Goal: Transaction & Acquisition: Purchase product/service

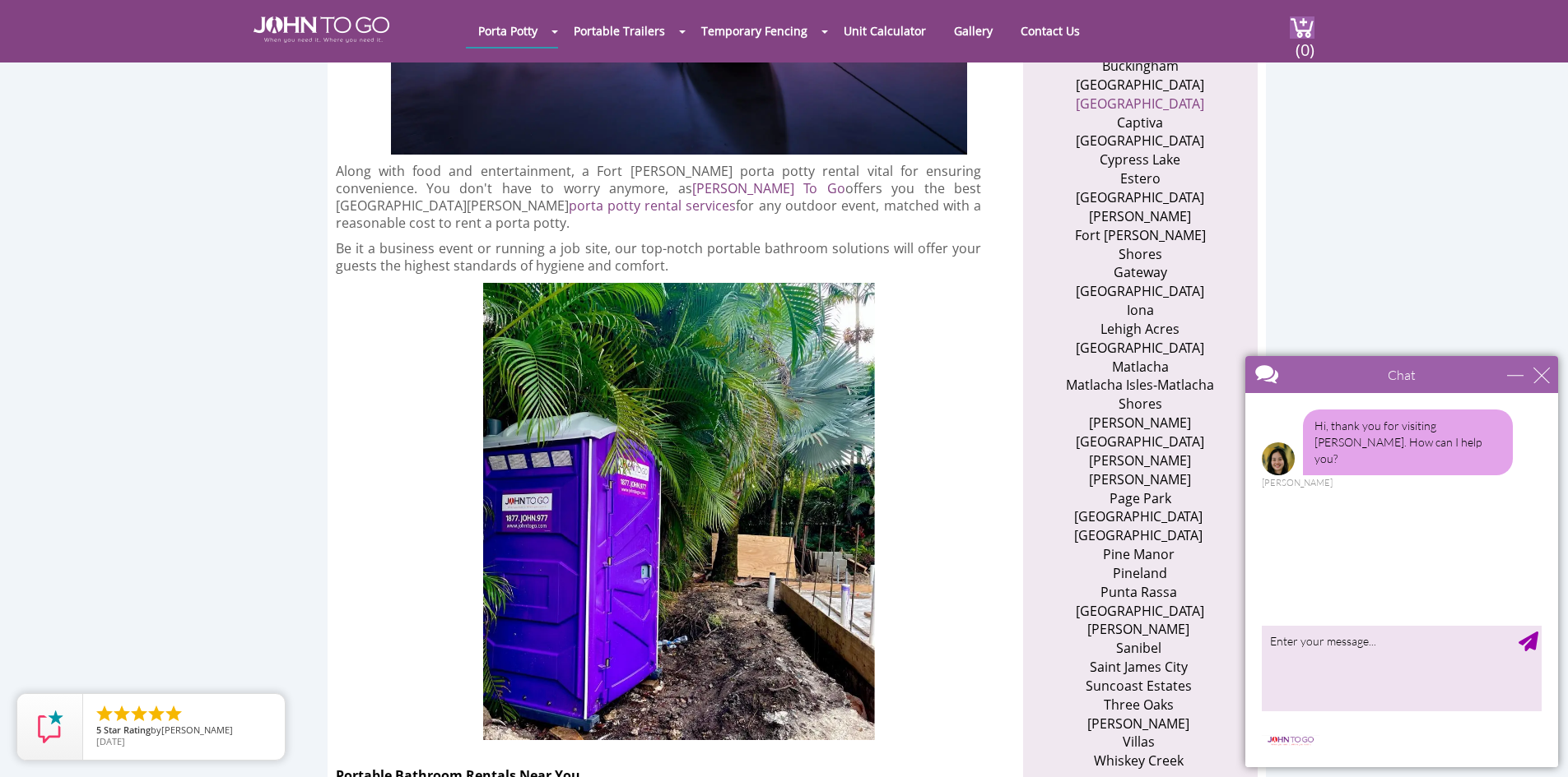
scroll to position [1152, 0]
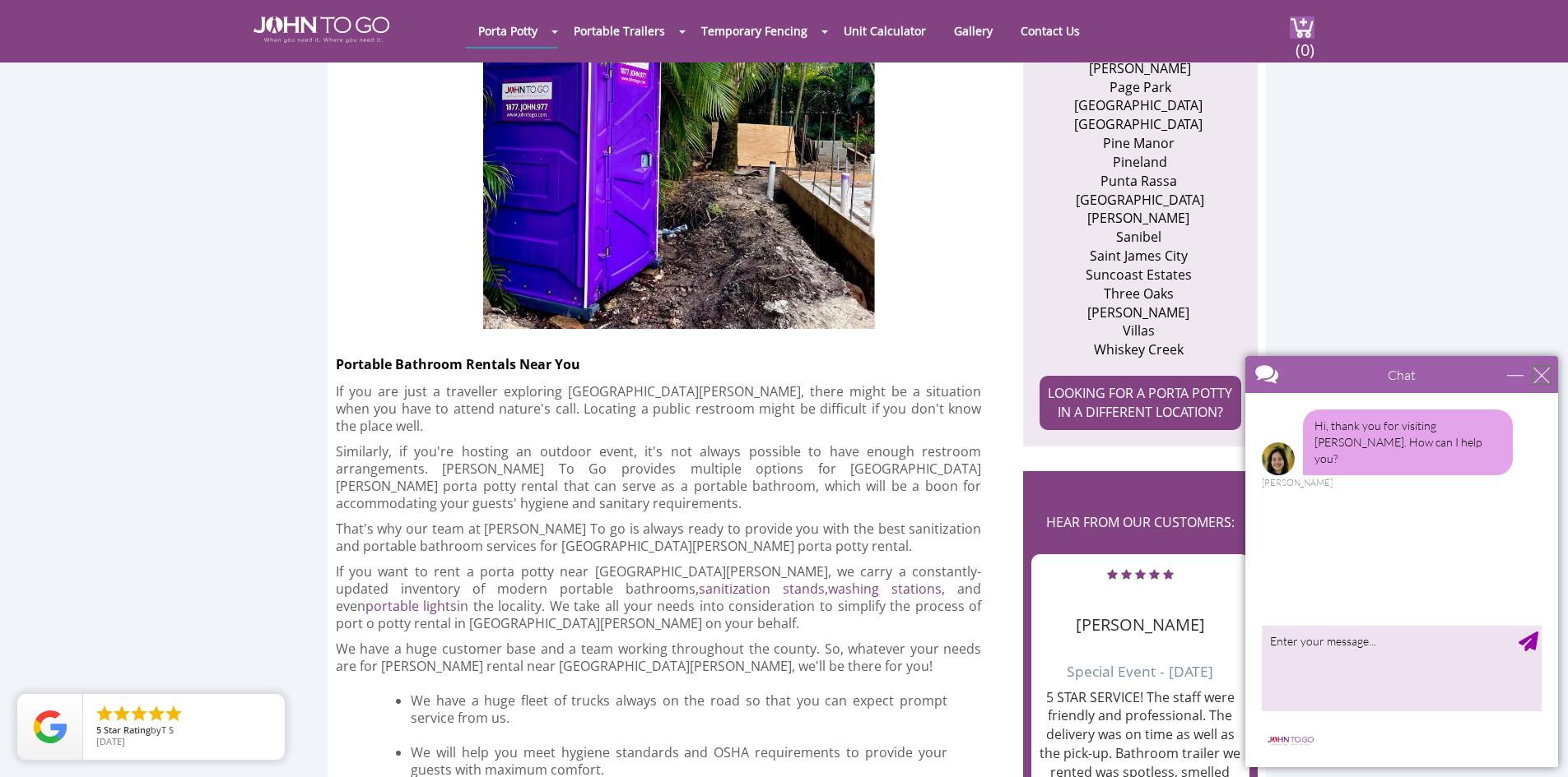
click at [1538, 379] on div "close" at bounding box center [1541, 374] width 16 height 16
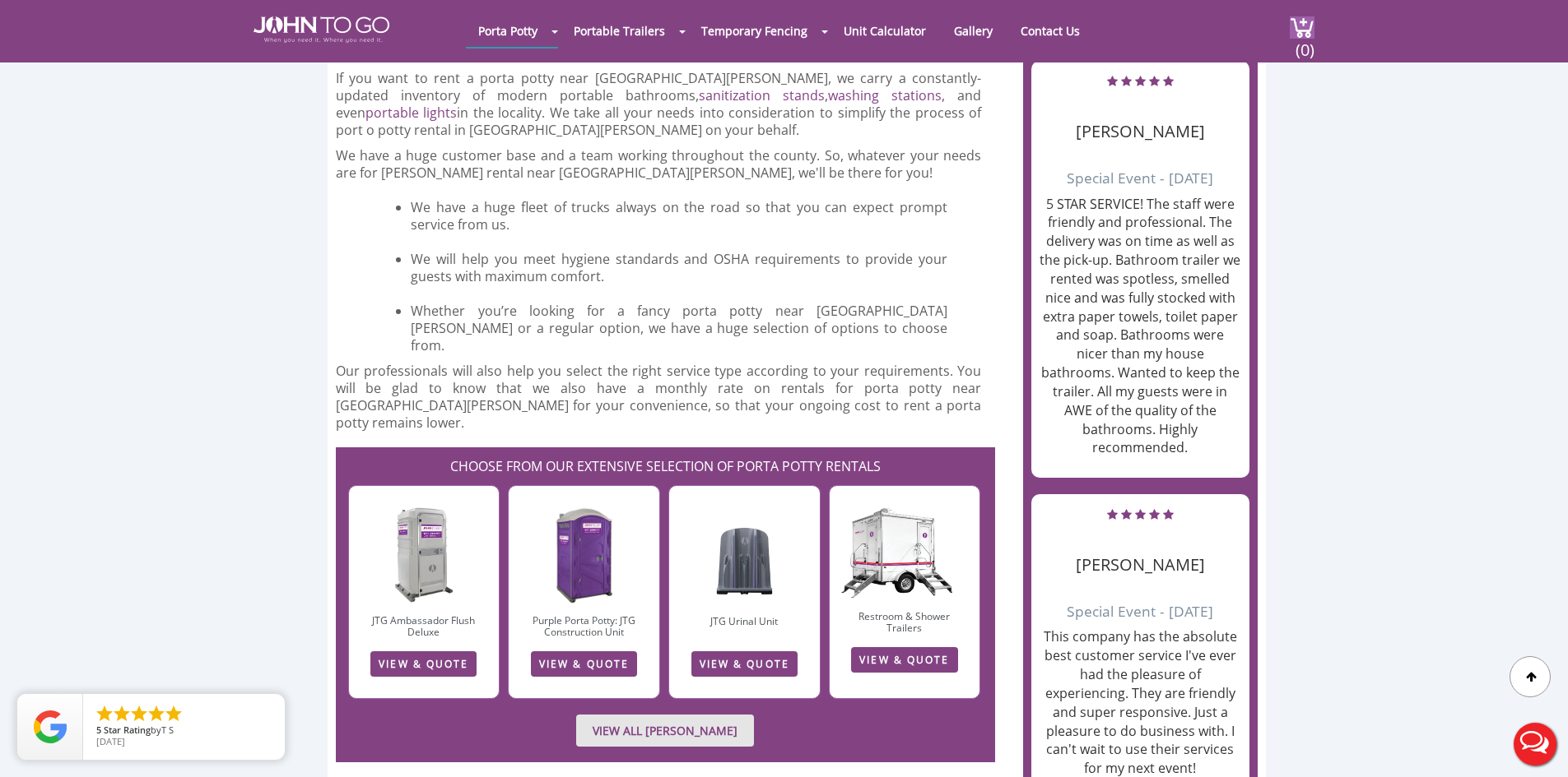
scroll to position [1810, 0]
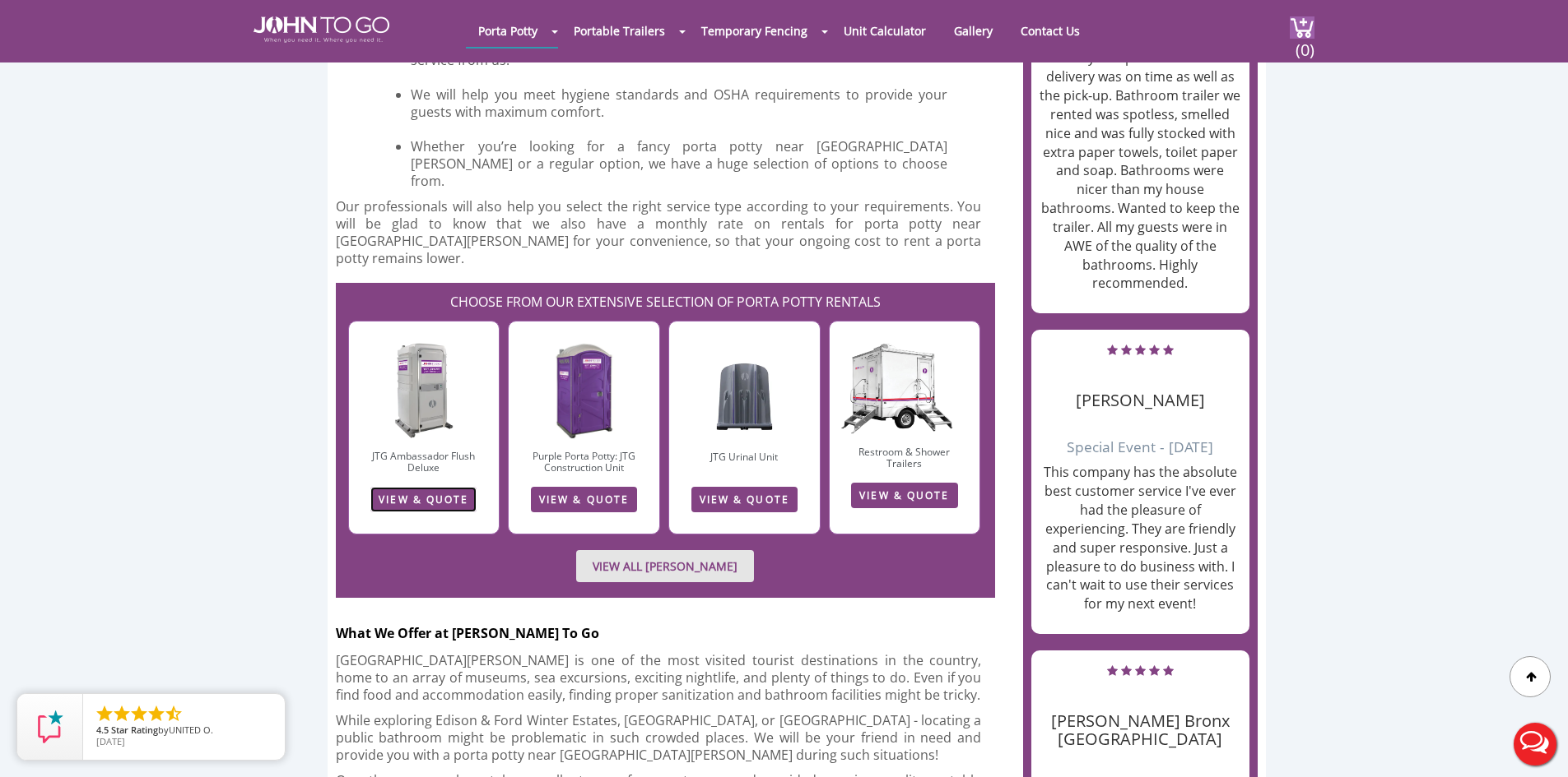
click at [411, 487] on link "VIEW & QUOTE" at bounding box center [424, 499] width 106 height 26
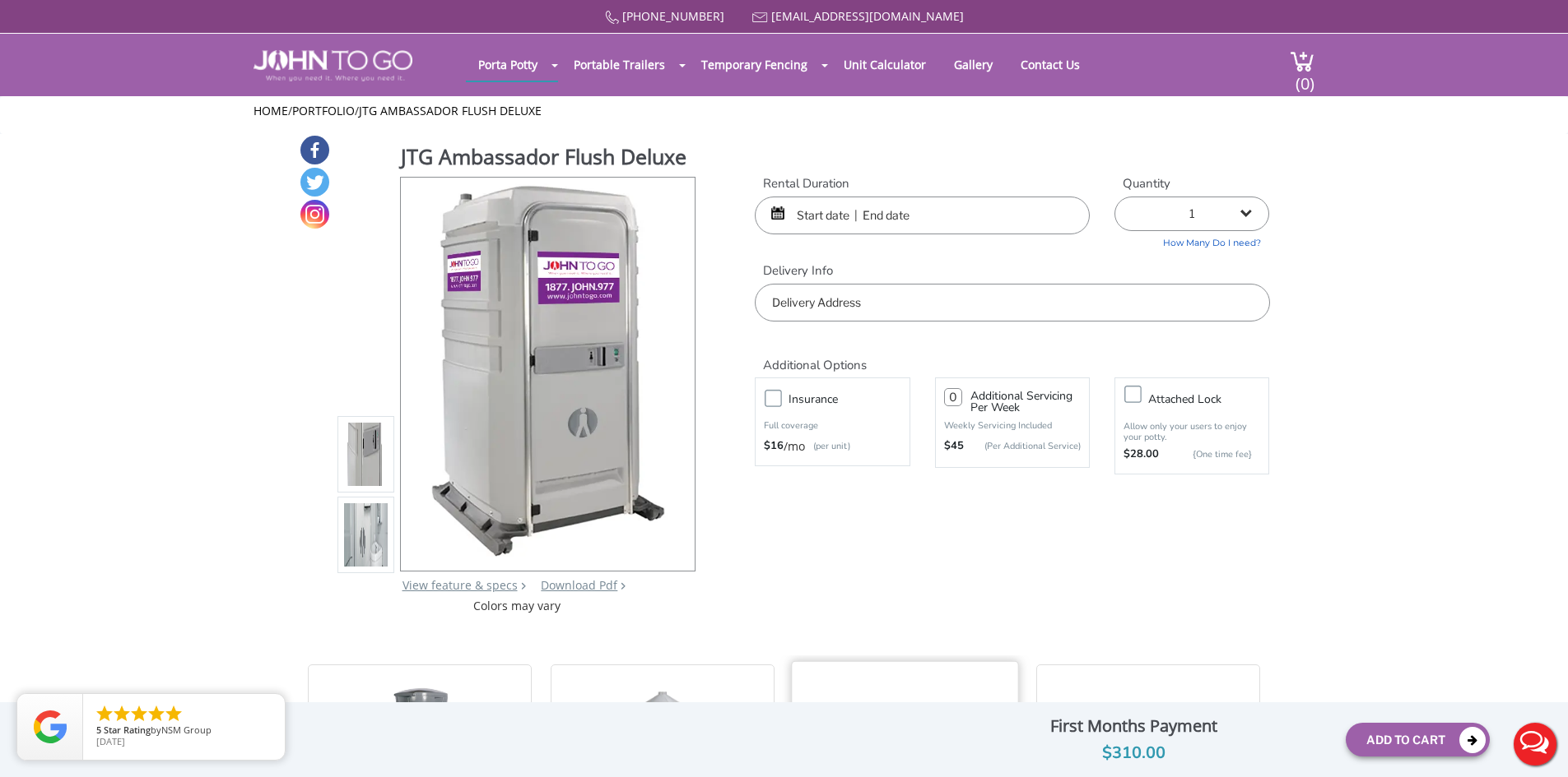
scroll to position [82, 0]
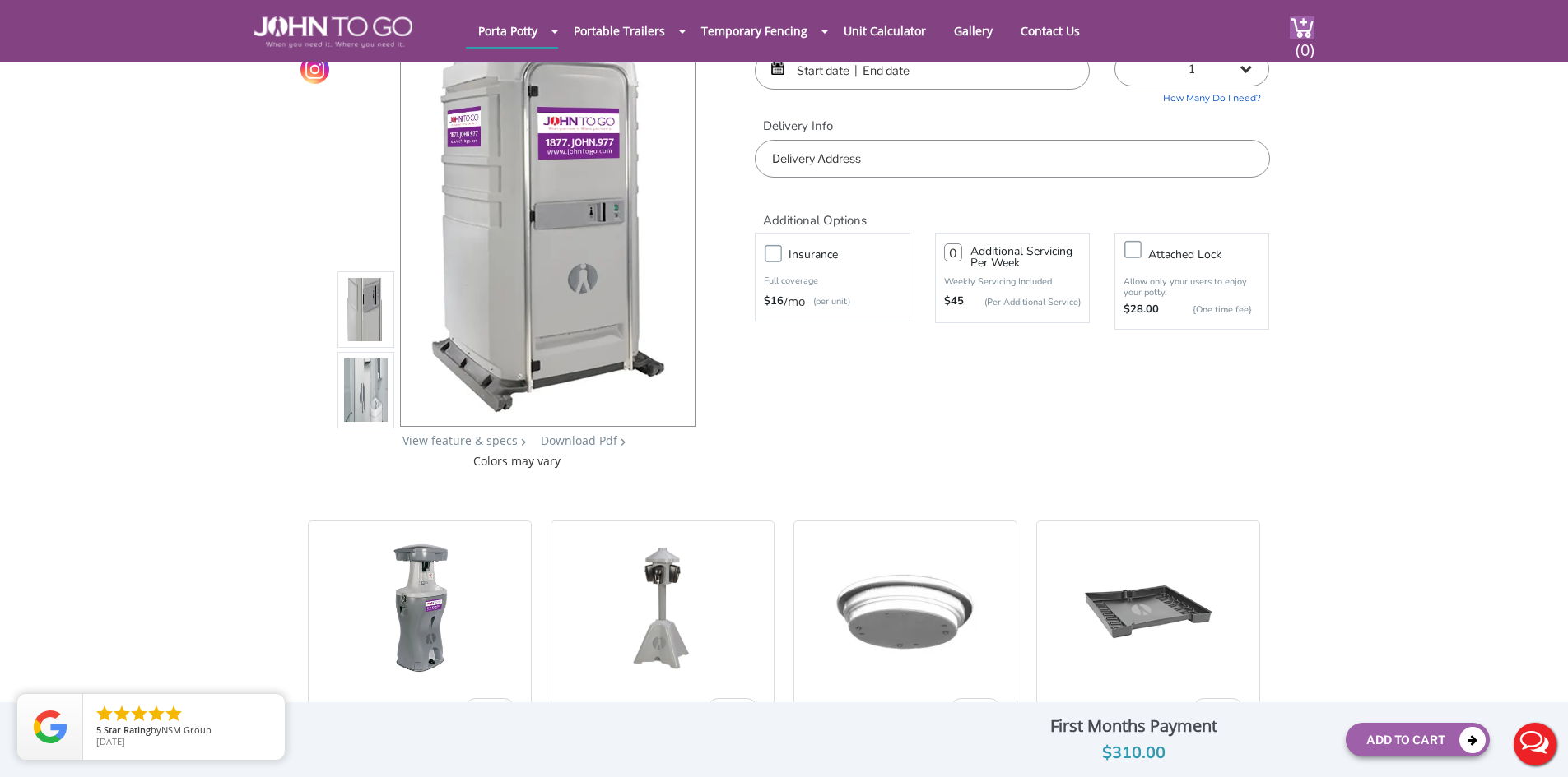
click at [380, 396] on img at bounding box center [366, 390] width 44 height 388
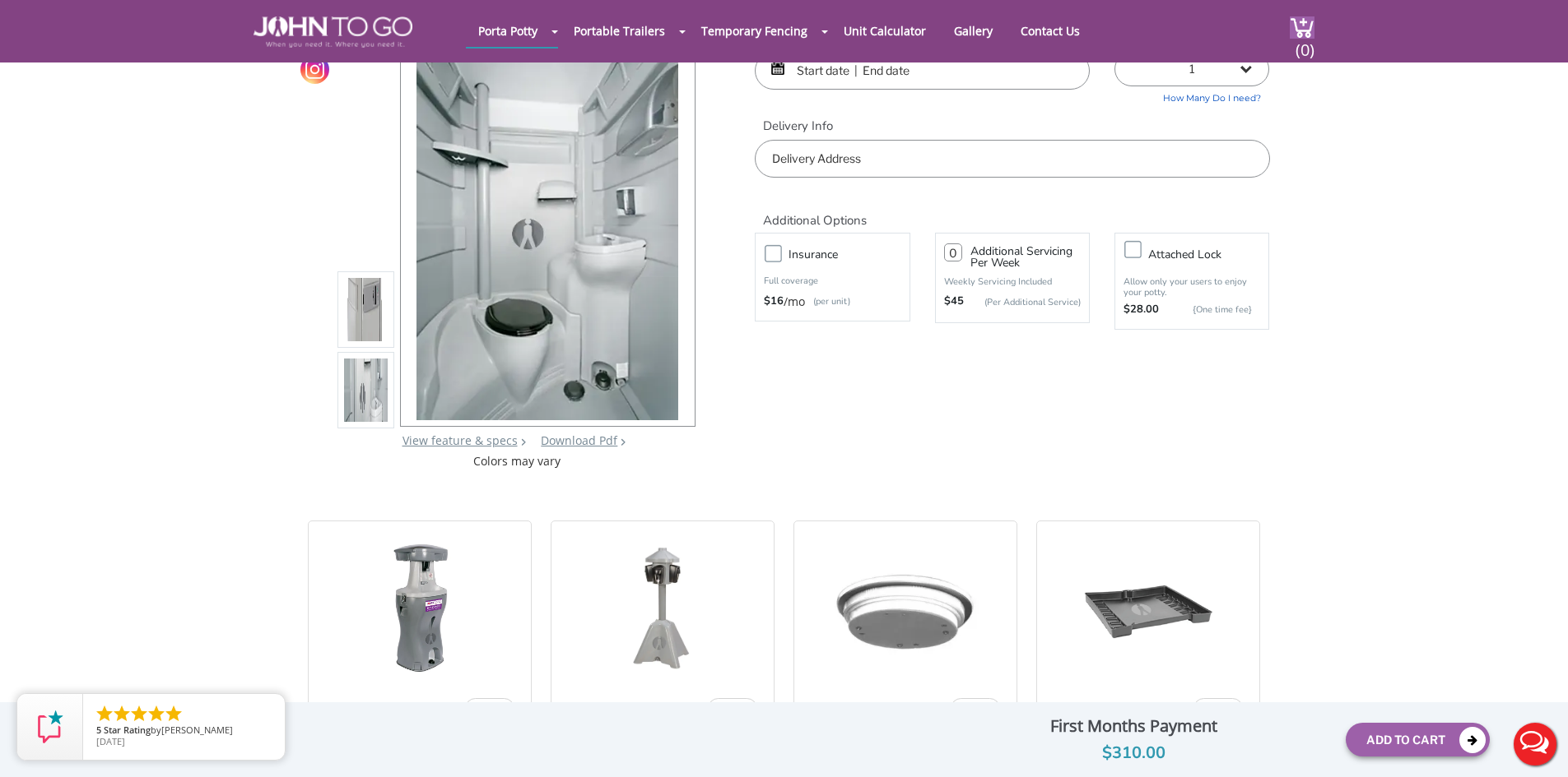
click at [918, 406] on div "JTG Ambassador Flush Deluxe View feature & specs Download Pdf Product PDF Addon…" at bounding box center [784, 230] width 971 height 480
click at [378, 322] on img at bounding box center [366, 310] width 44 height 388
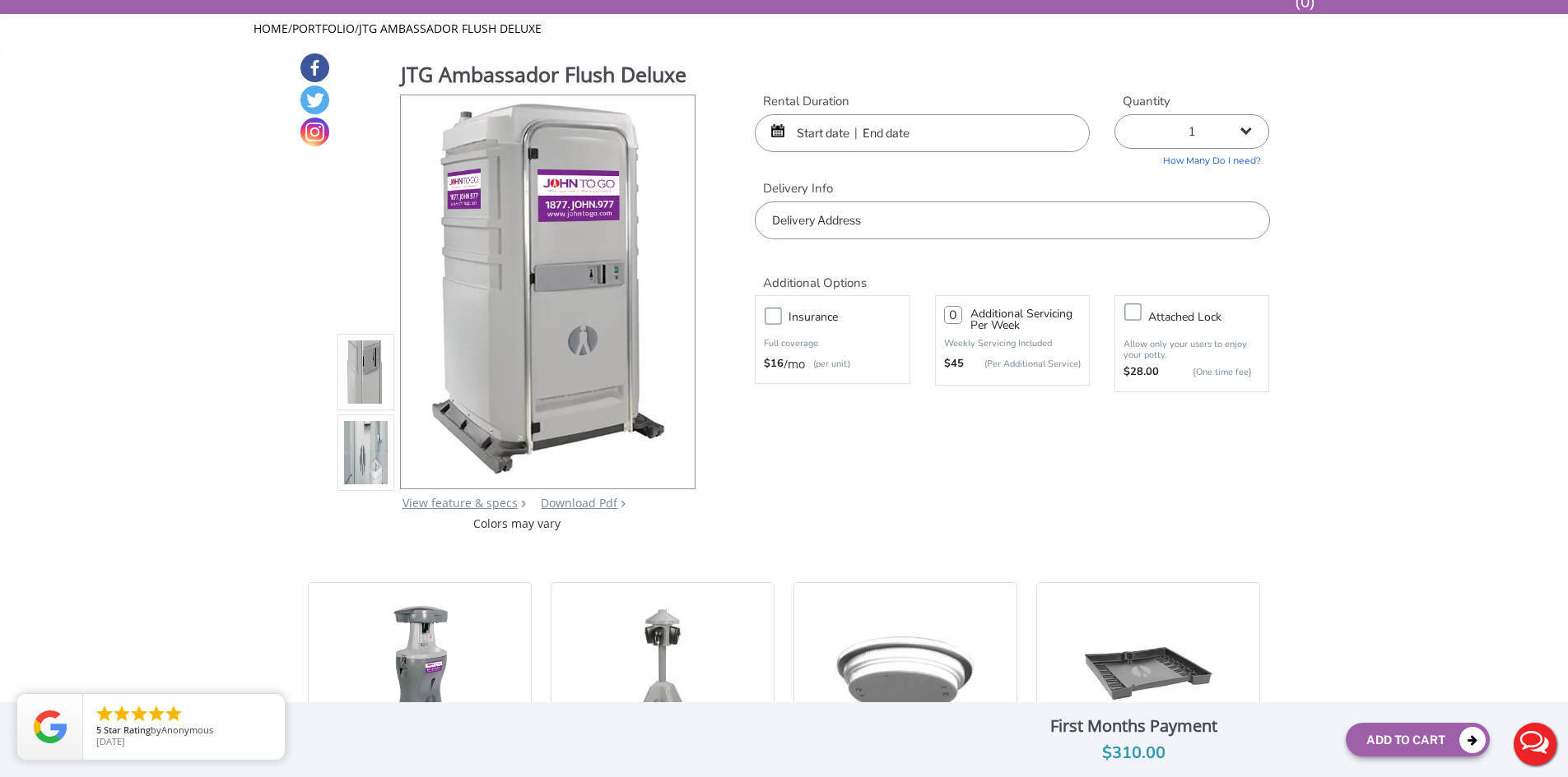
scroll to position [0, 0]
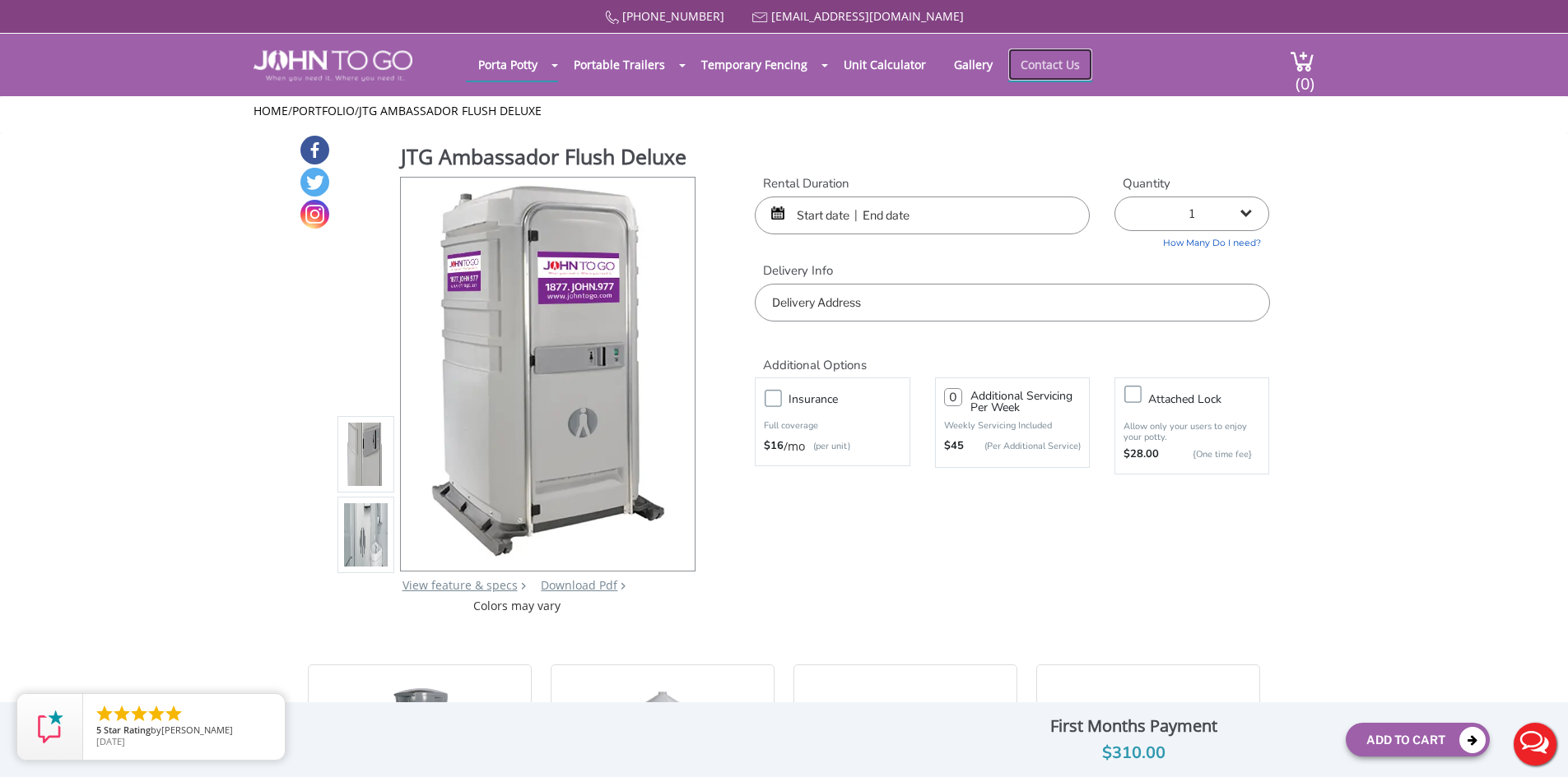
click at [1043, 65] on link "Contact Us" at bounding box center [1050, 64] width 84 height 32
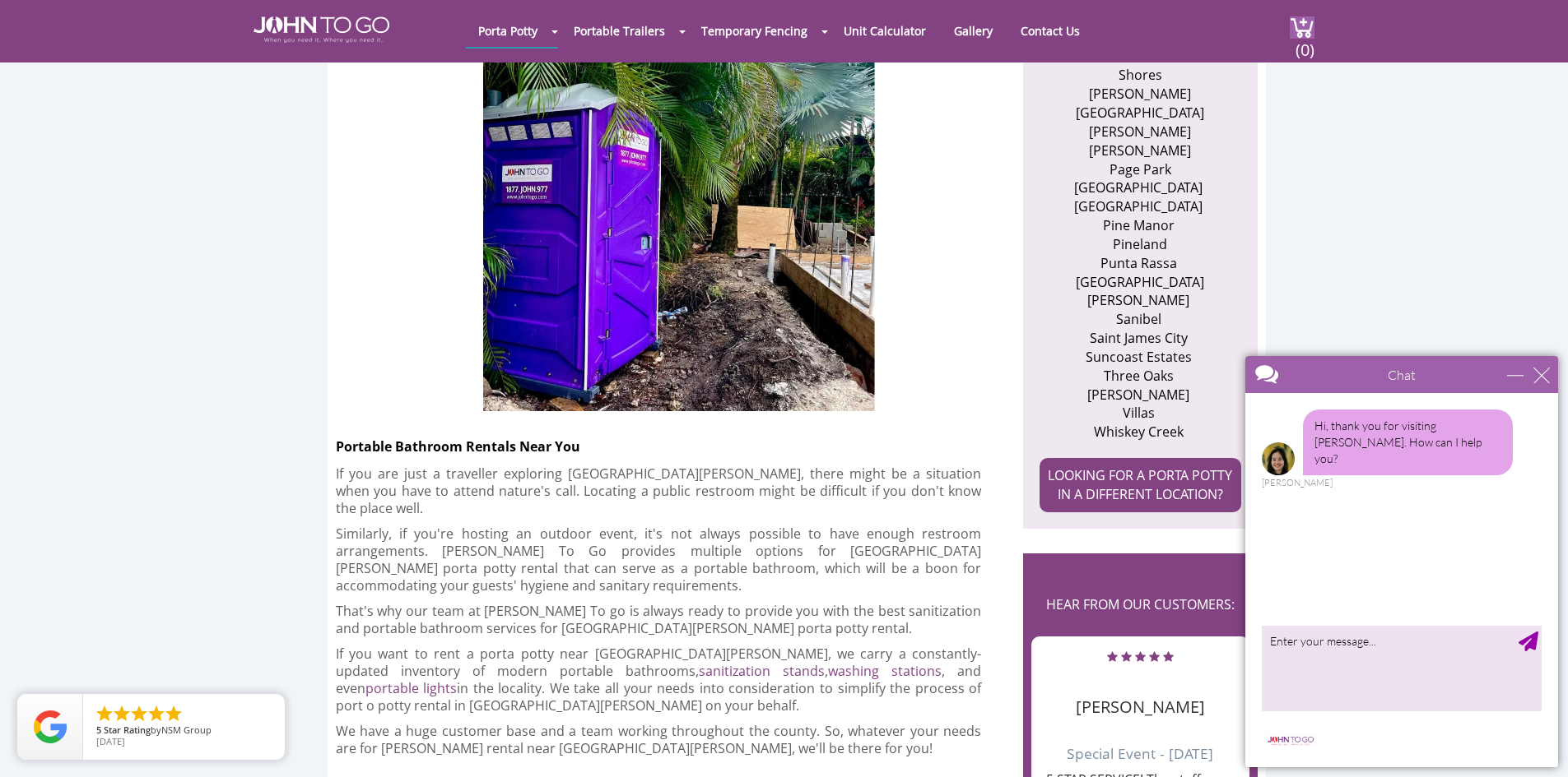
scroll to position [1317, 0]
